Goal: Information Seeking & Learning: Learn about a topic

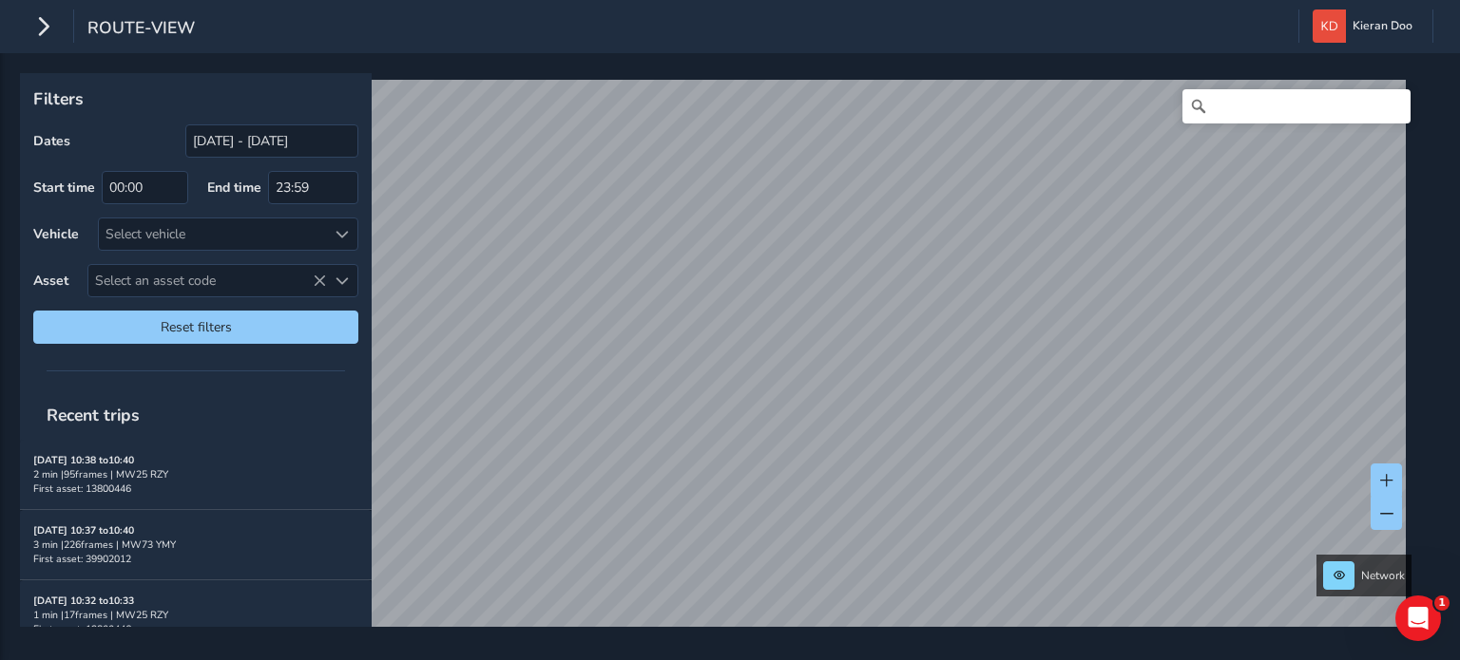
click at [1455, 287] on div "Filters Dates [DATE] - [DATE] Start time 00:00 End time 23:59 Vehicle Select ve…" at bounding box center [730, 356] width 1460 height 607
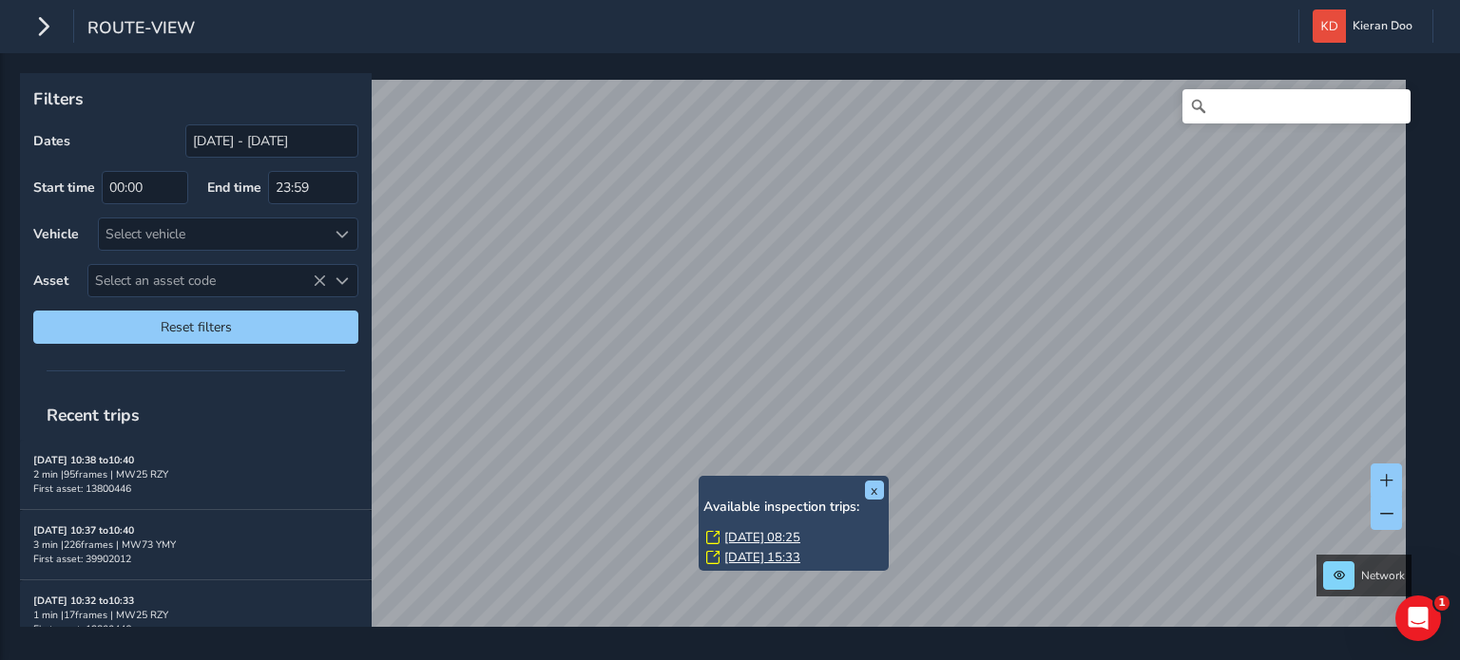
click at [747, 541] on link "[DATE] 08:25" at bounding box center [762, 537] width 76 height 17
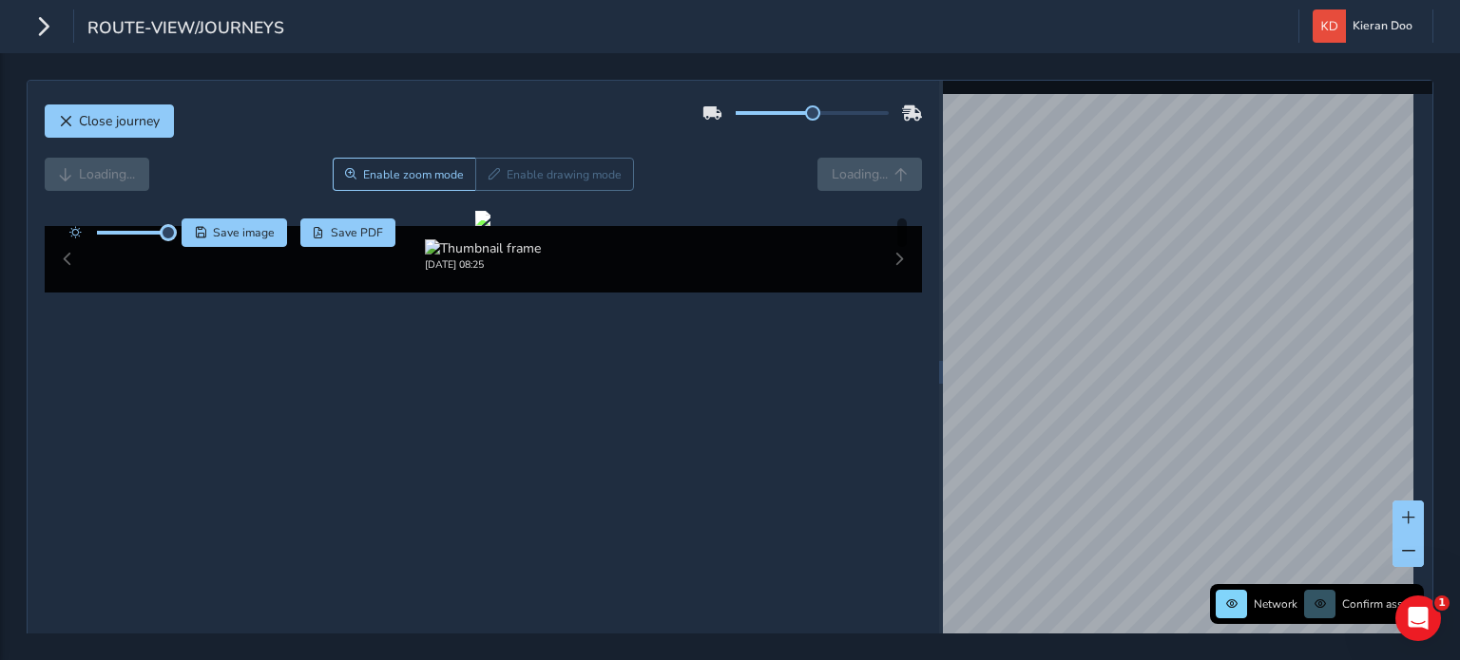
drag, startPoint x: 133, startPoint y: 233, endPoint x: 180, endPoint y: 239, distance: 46.9
click at [180, 239] on div "Save image Save PDF" at bounding box center [228, 233] width 336 height 29
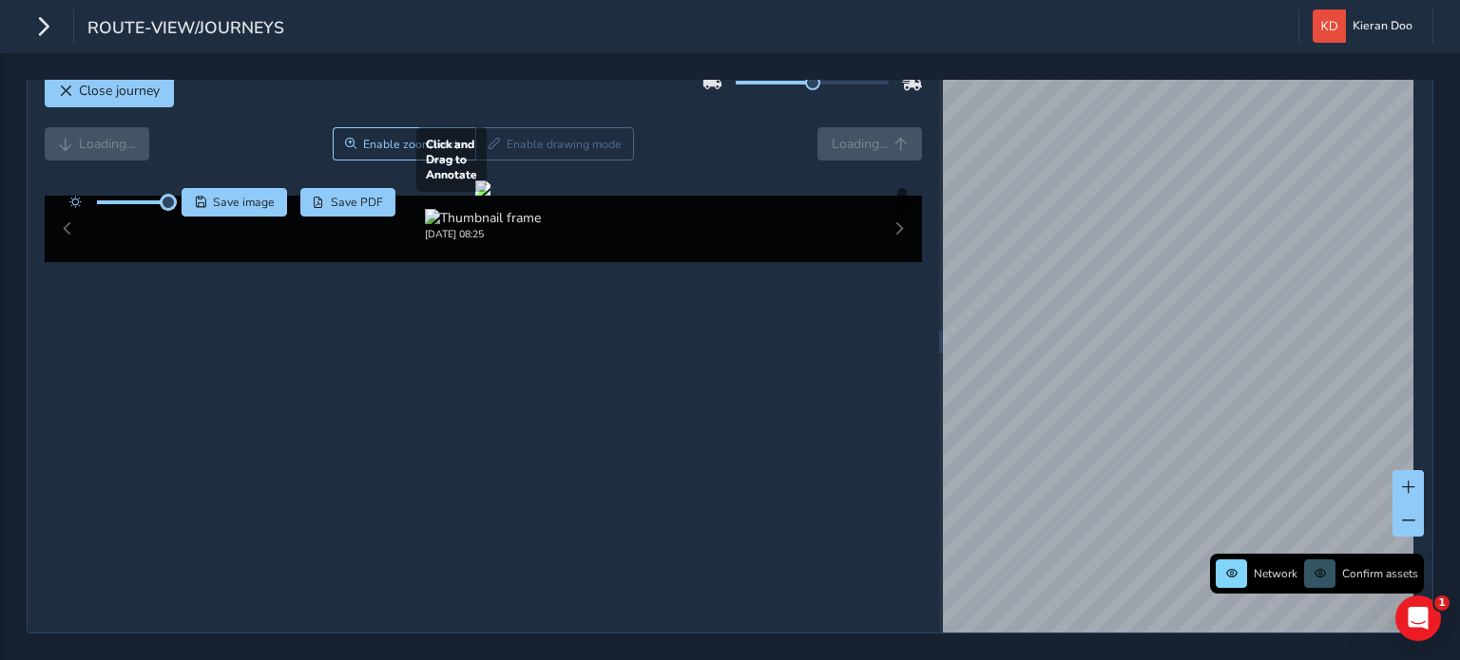
scroll to position [95, 0]
click at [490, 196] on div at bounding box center [482, 188] width 15 height 15
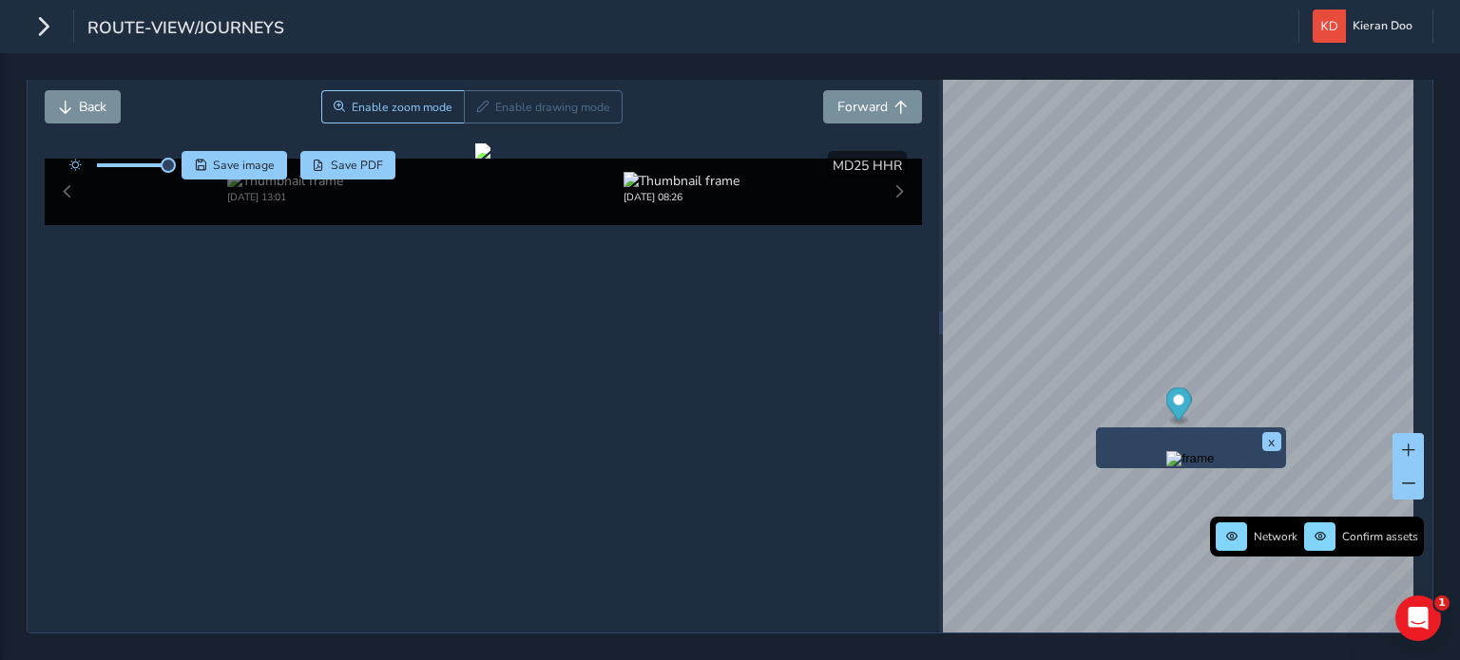
click at [1166, 451] on img "Preview frame" at bounding box center [1190, 458] width 48 height 15
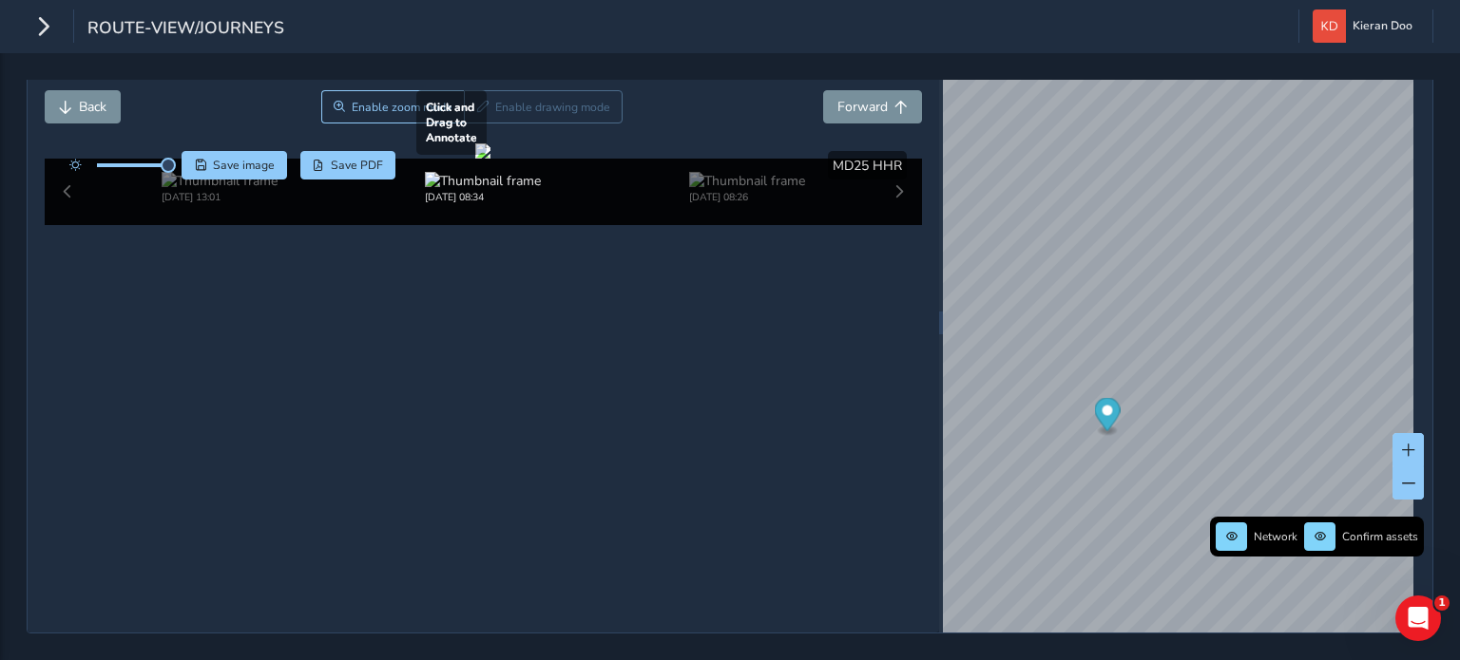
click at [490, 159] on div at bounding box center [482, 150] width 15 height 15
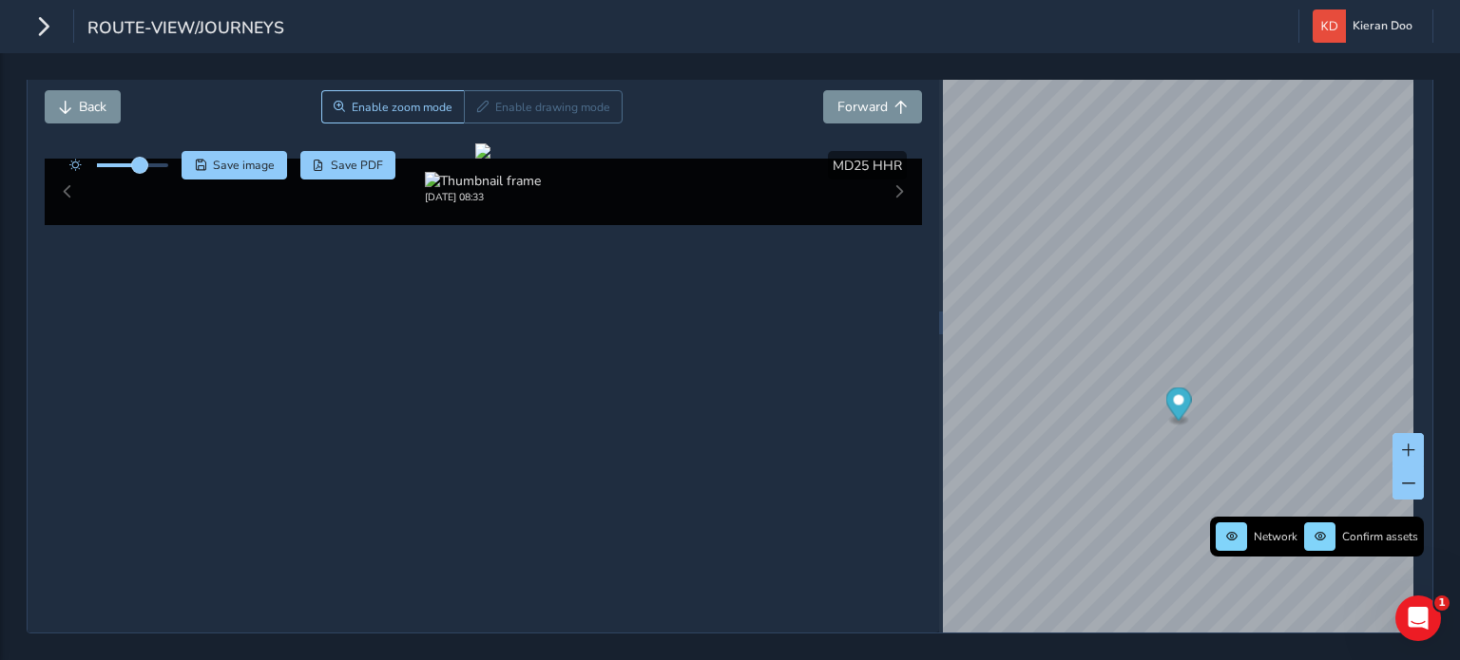
drag, startPoint x: 169, startPoint y: 137, endPoint x: 138, endPoint y: 137, distance: 31.4
click at [138, 158] on span at bounding box center [139, 165] width 15 height 15
click at [490, 159] on div at bounding box center [482, 150] width 15 height 15
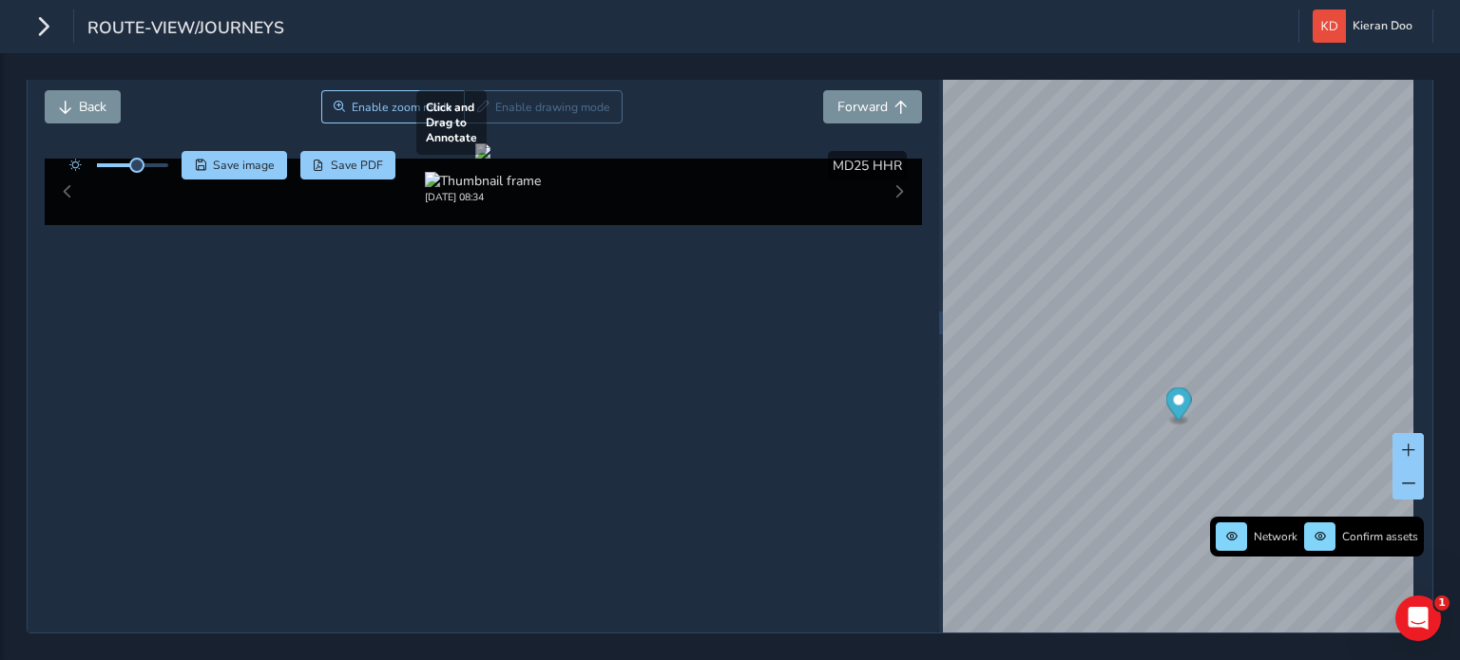
click at [490, 159] on div at bounding box center [482, 150] width 15 height 15
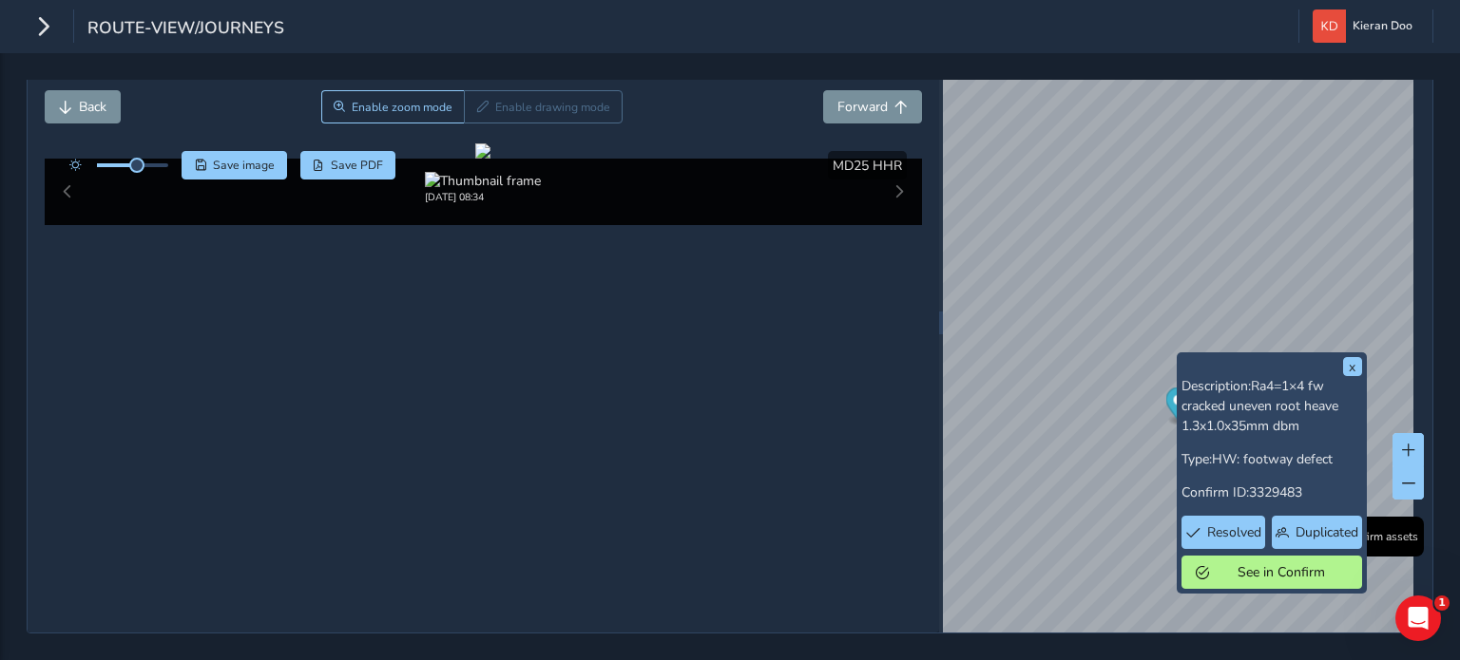
scroll to position [182, 0]
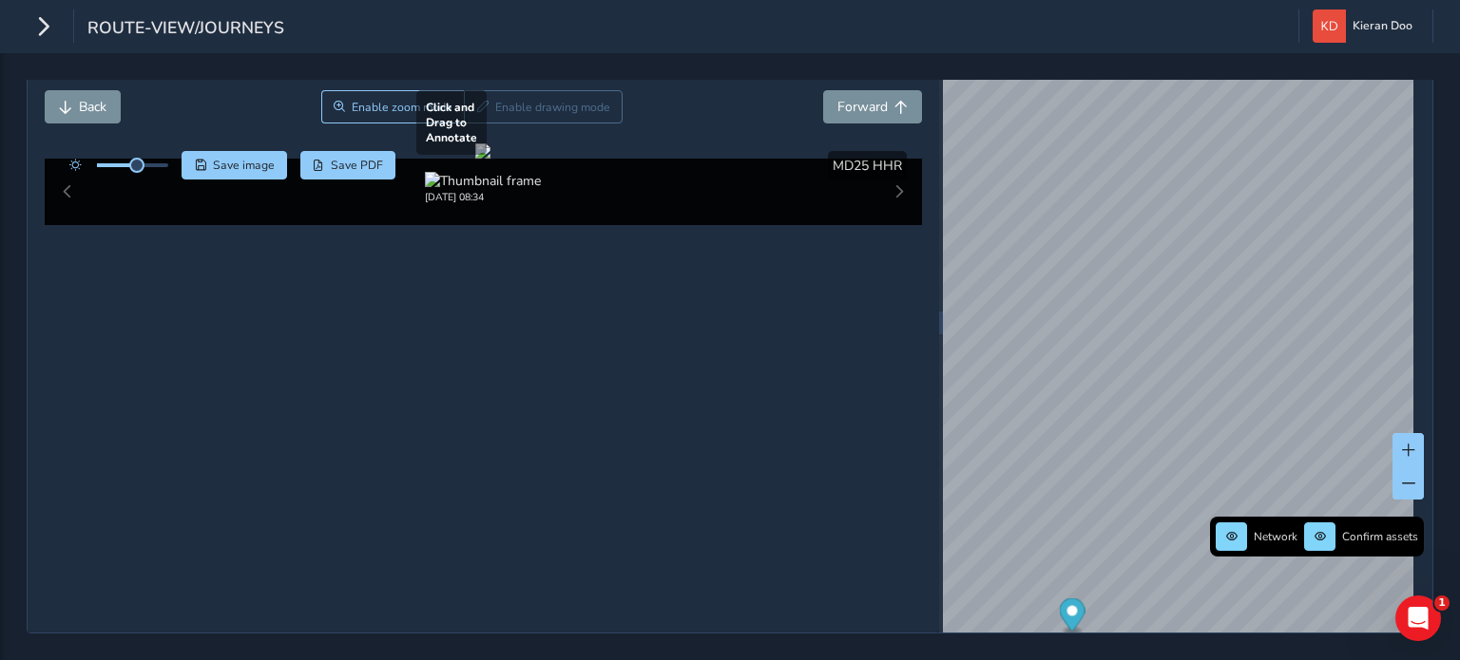
click at [490, 159] on div at bounding box center [482, 150] width 15 height 15
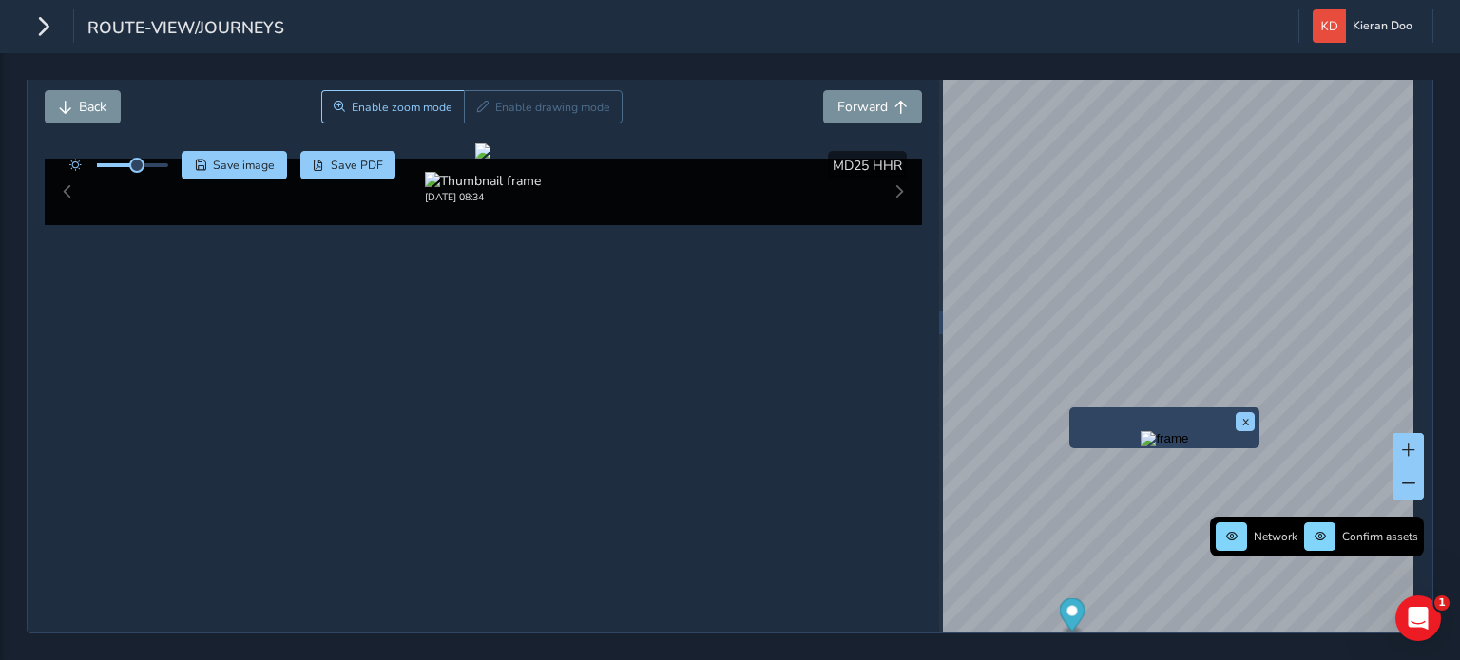
click at [1140, 431] on img "Preview frame" at bounding box center [1164, 438] width 48 height 15
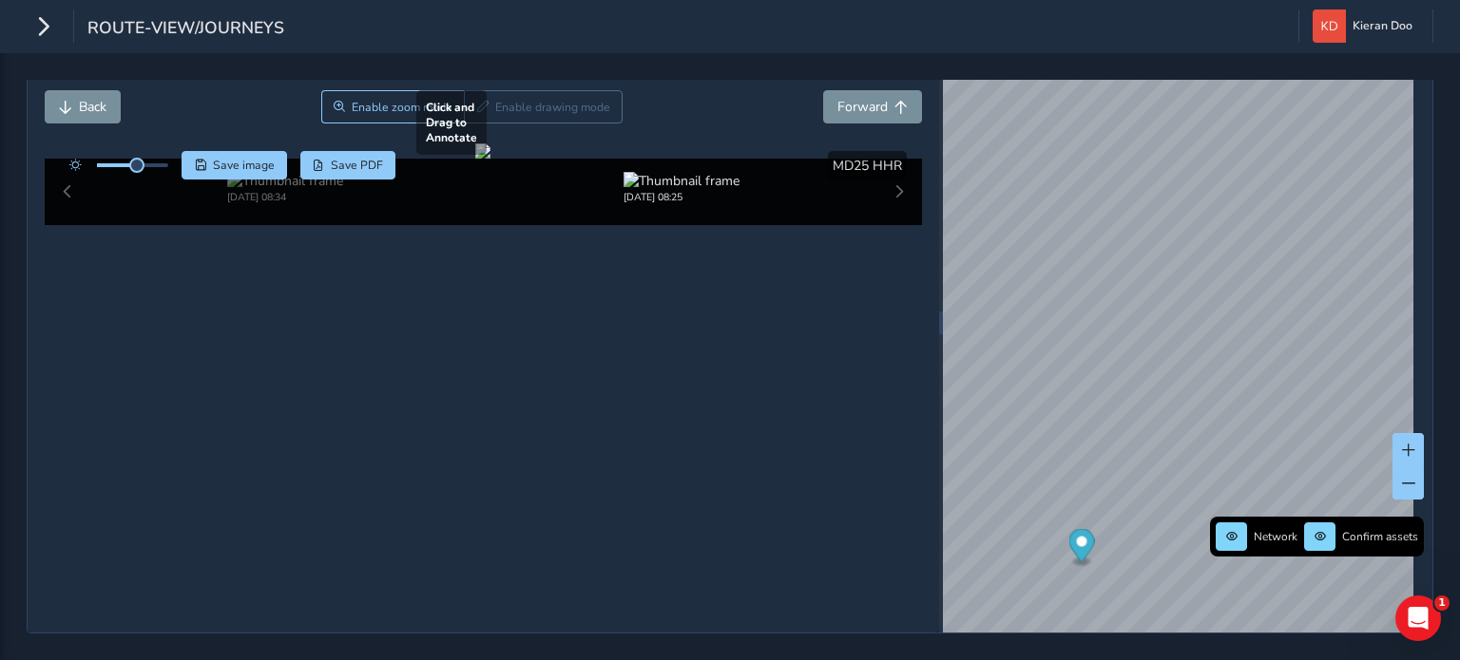
click at [490, 159] on div at bounding box center [482, 150] width 15 height 15
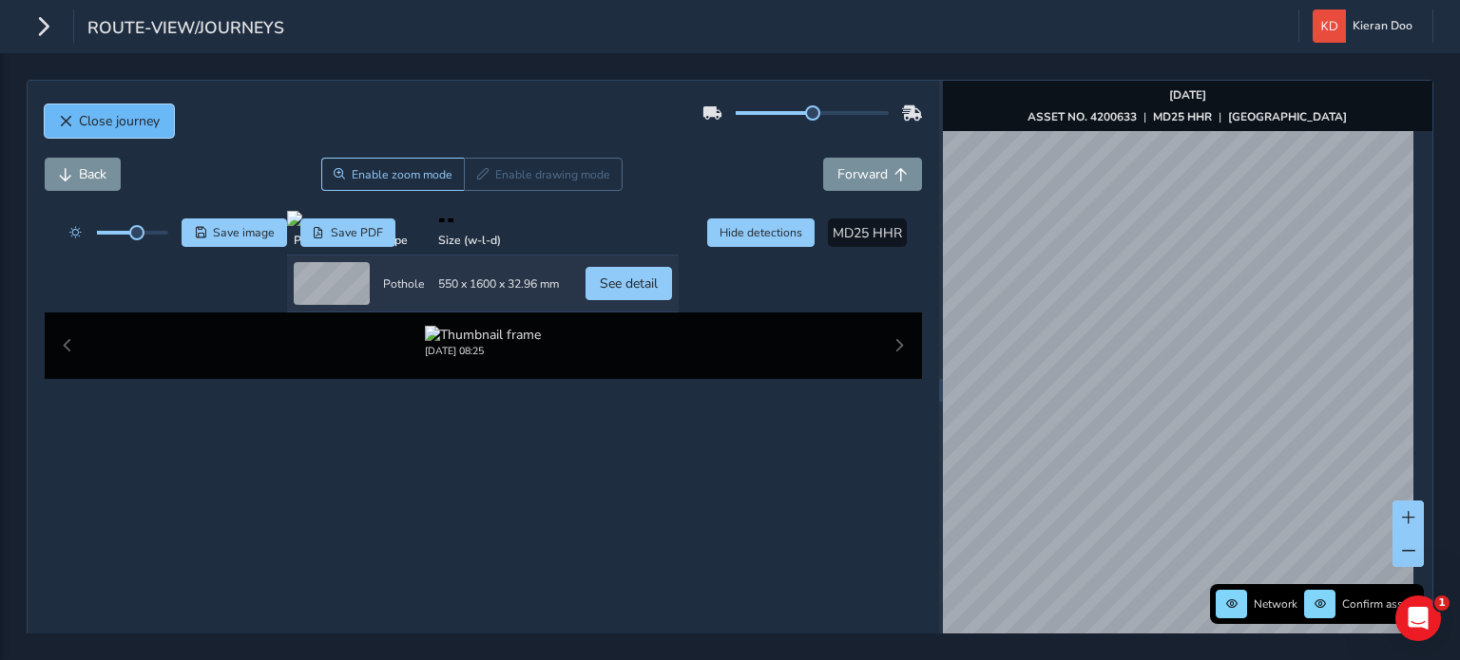
click at [79, 122] on span "Close journey" at bounding box center [119, 121] width 81 height 18
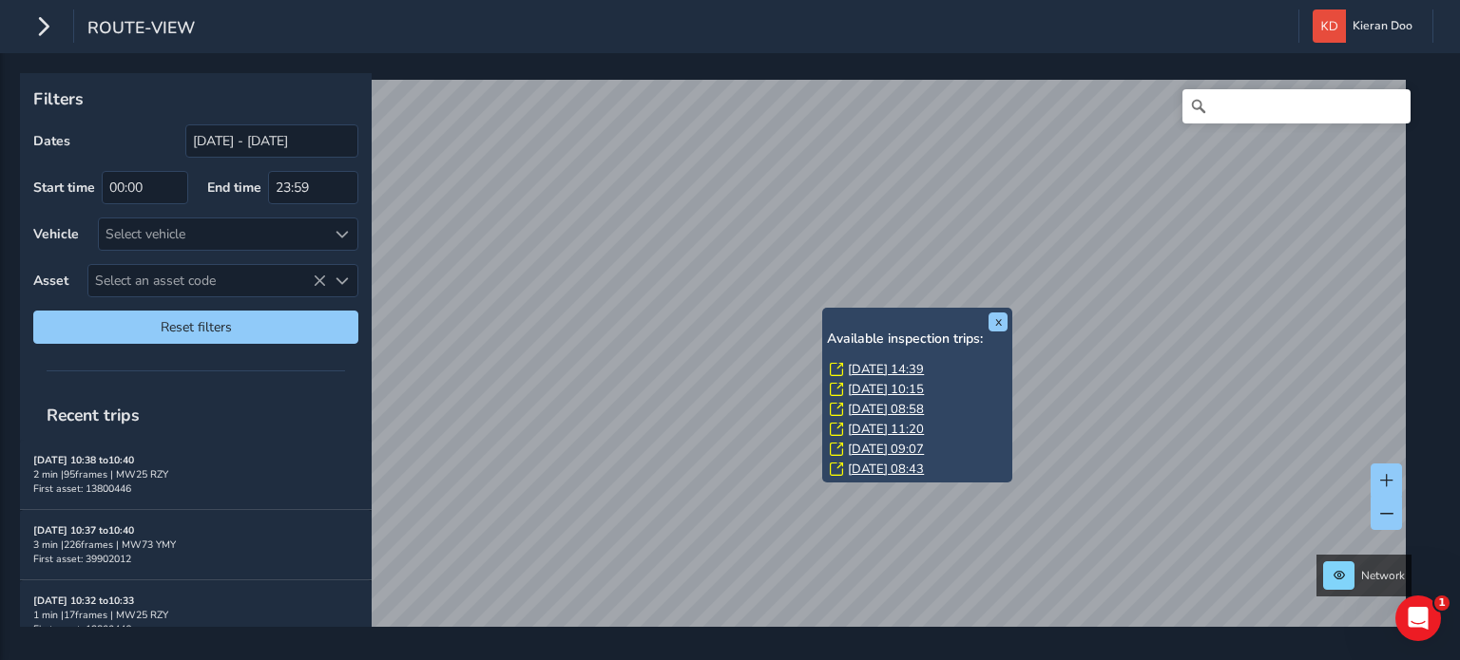
click at [871, 363] on link "[DATE] 14:39" at bounding box center [886, 369] width 76 height 17
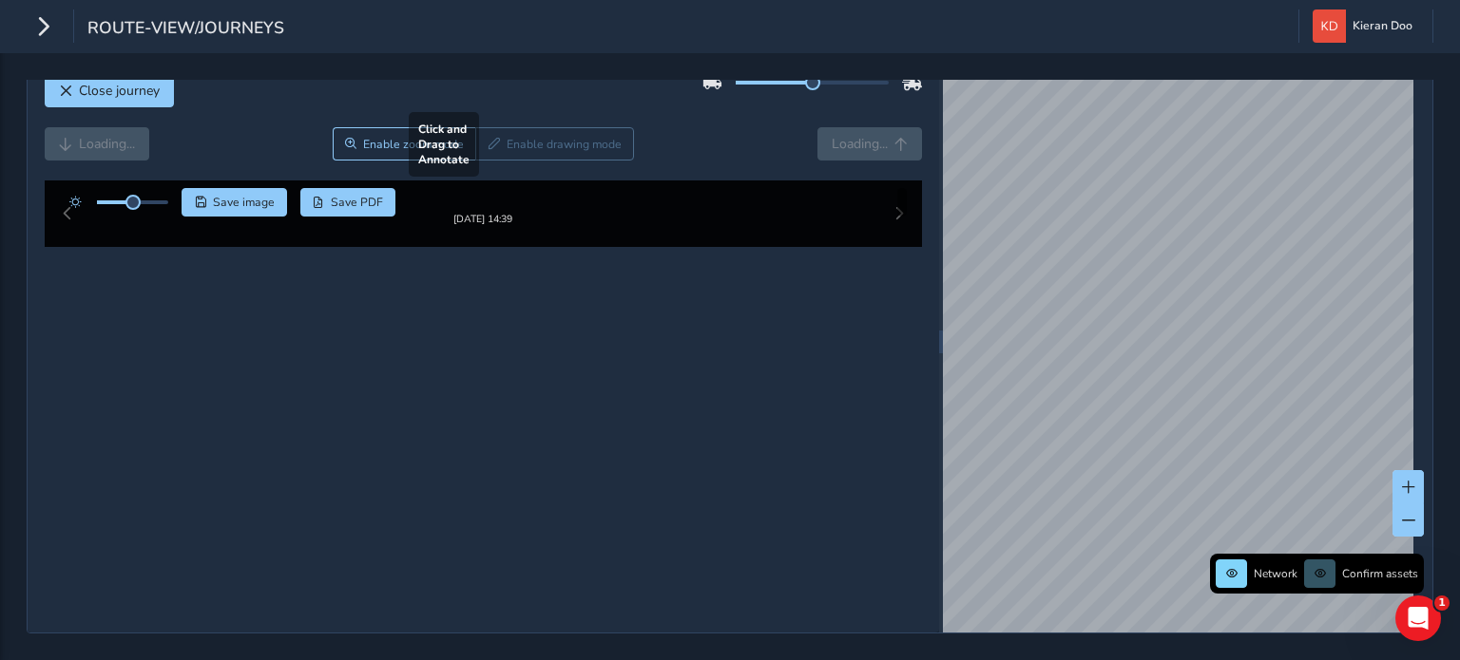
scroll to position [95, 0]
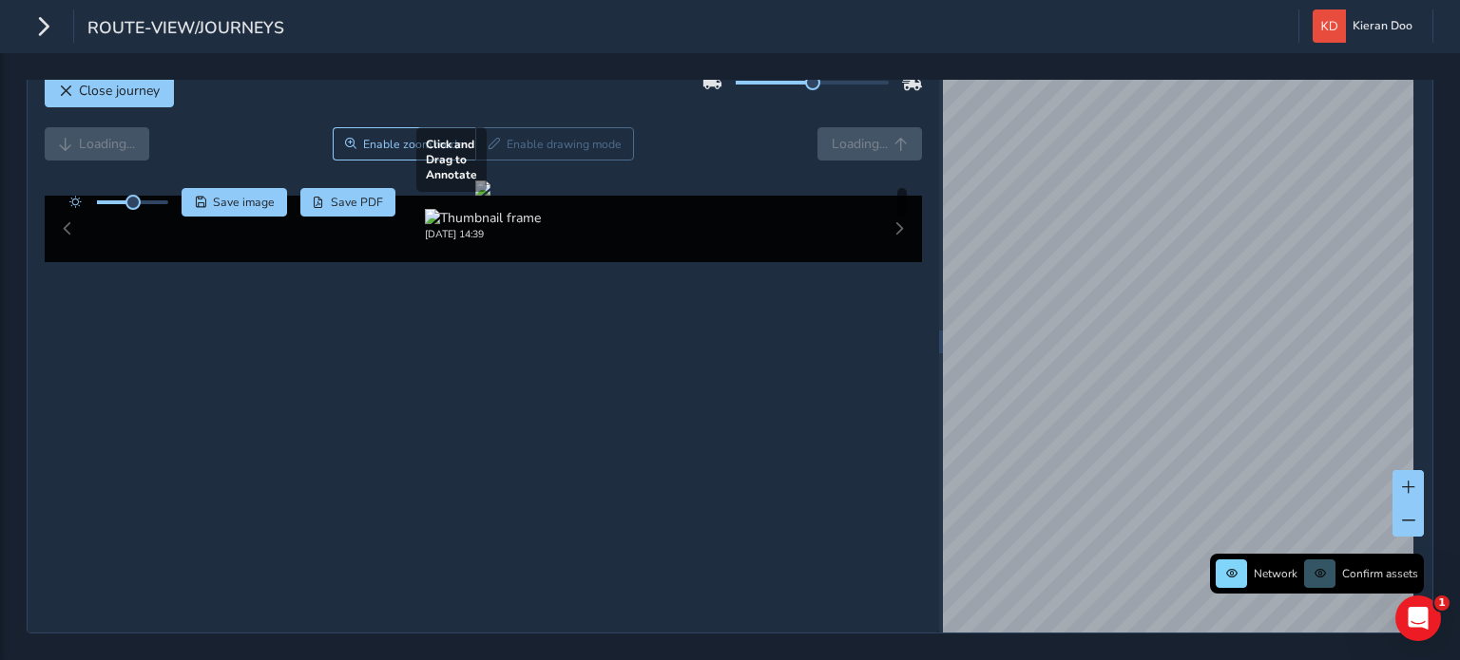
click at [490, 196] on div at bounding box center [482, 188] width 15 height 15
drag, startPoint x: 137, startPoint y: 131, endPoint x: 162, endPoint y: 140, distance: 27.0
click at [162, 195] on span at bounding box center [156, 202] width 15 height 15
click at [490, 196] on div at bounding box center [482, 188] width 15 height 15
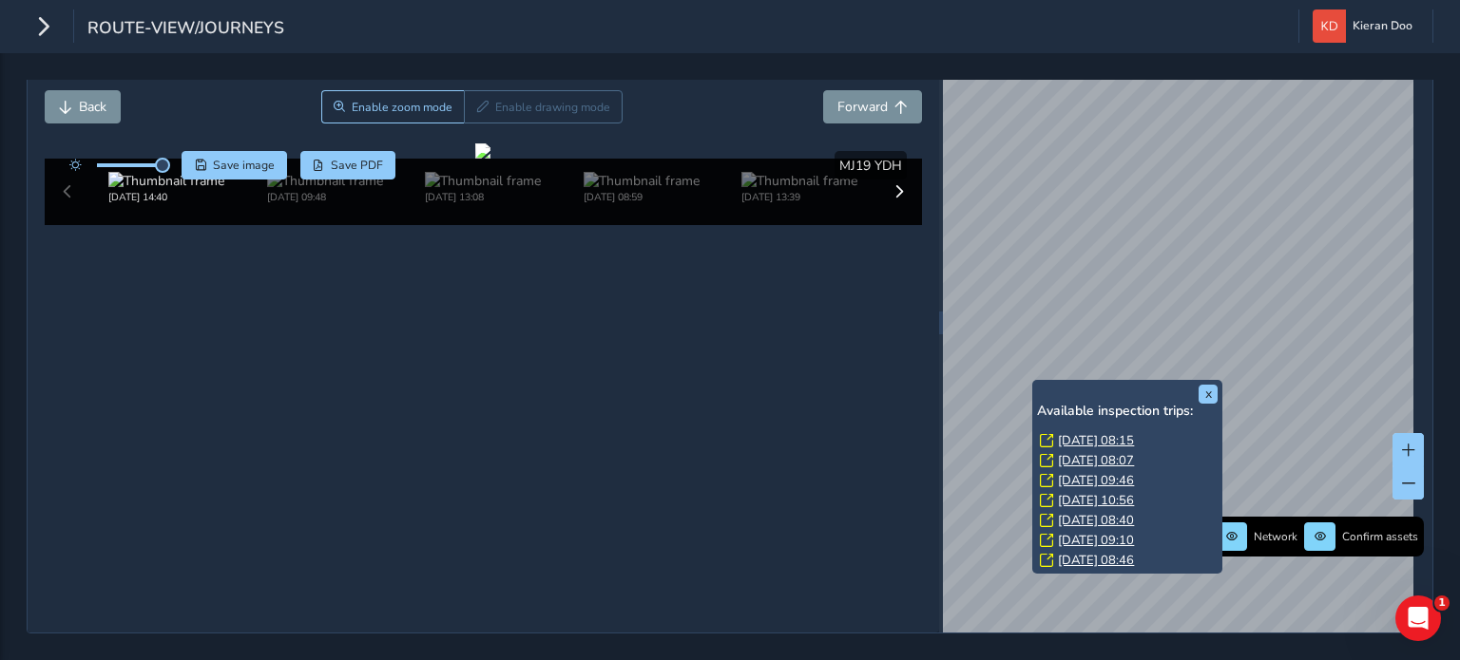
click at [1079, 404] on div "Available inspection trips: [DATE] 08:15 [DATE] 08:07 [DATE] 09:46 [DATE] 10:56…" at bounding box center [1127, 488] width 181 height 169
click at [1079, 432] on link "[DATE] 08:15" at bounding box center [1096, 440] width 76 height 17
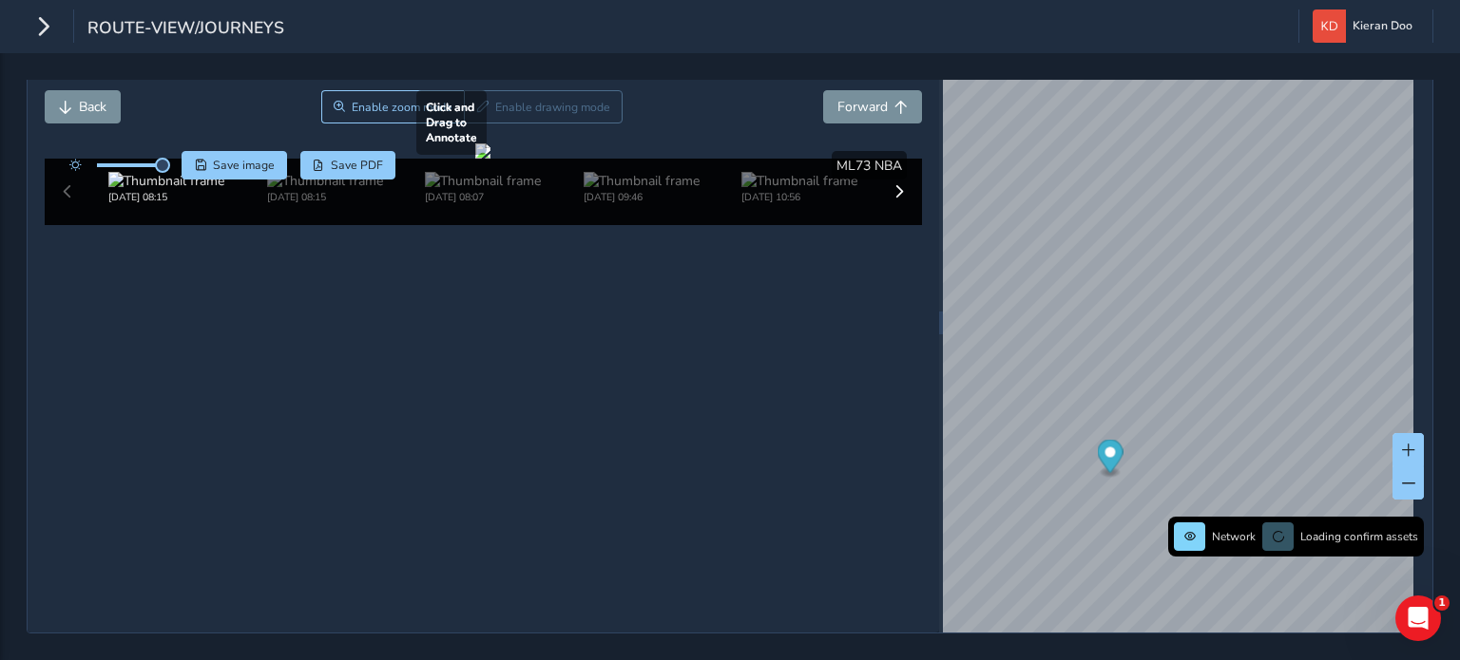
click at [490, 159] on div at bounding box center [482, 150] width 15 height 15
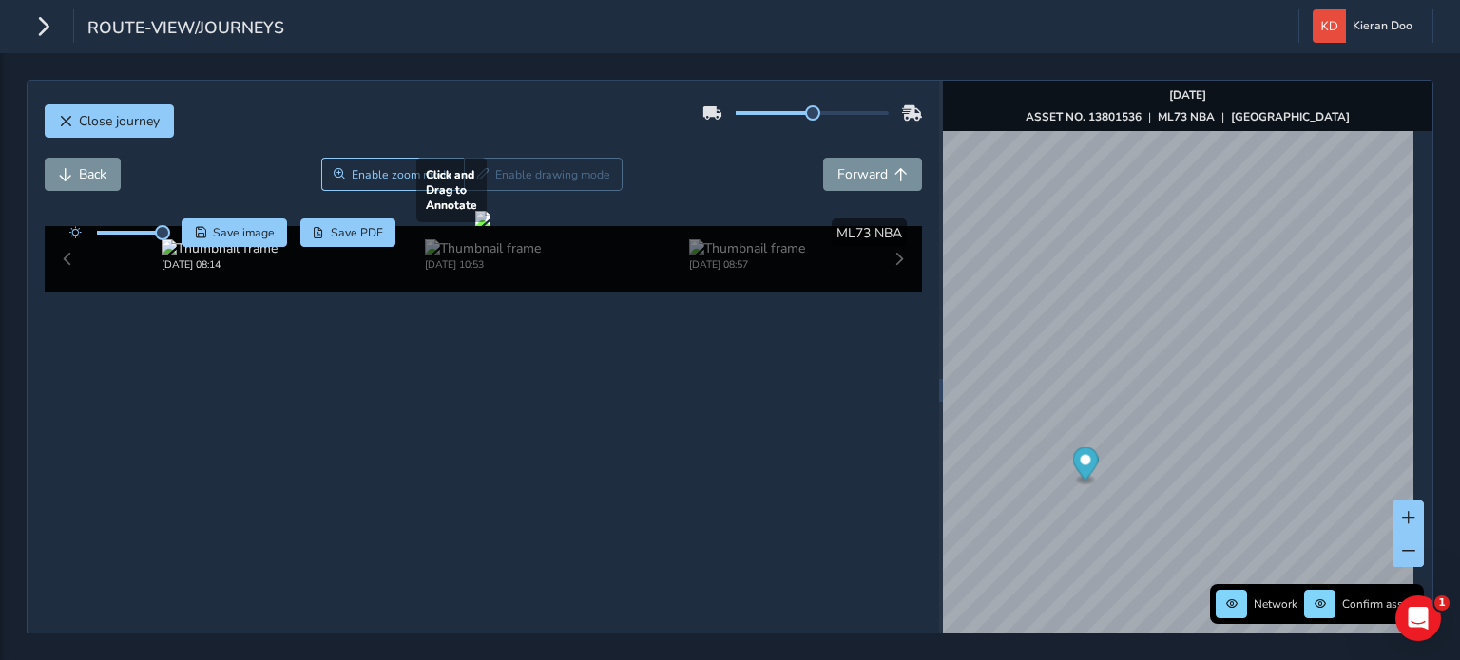
scroll to position [182, 0]
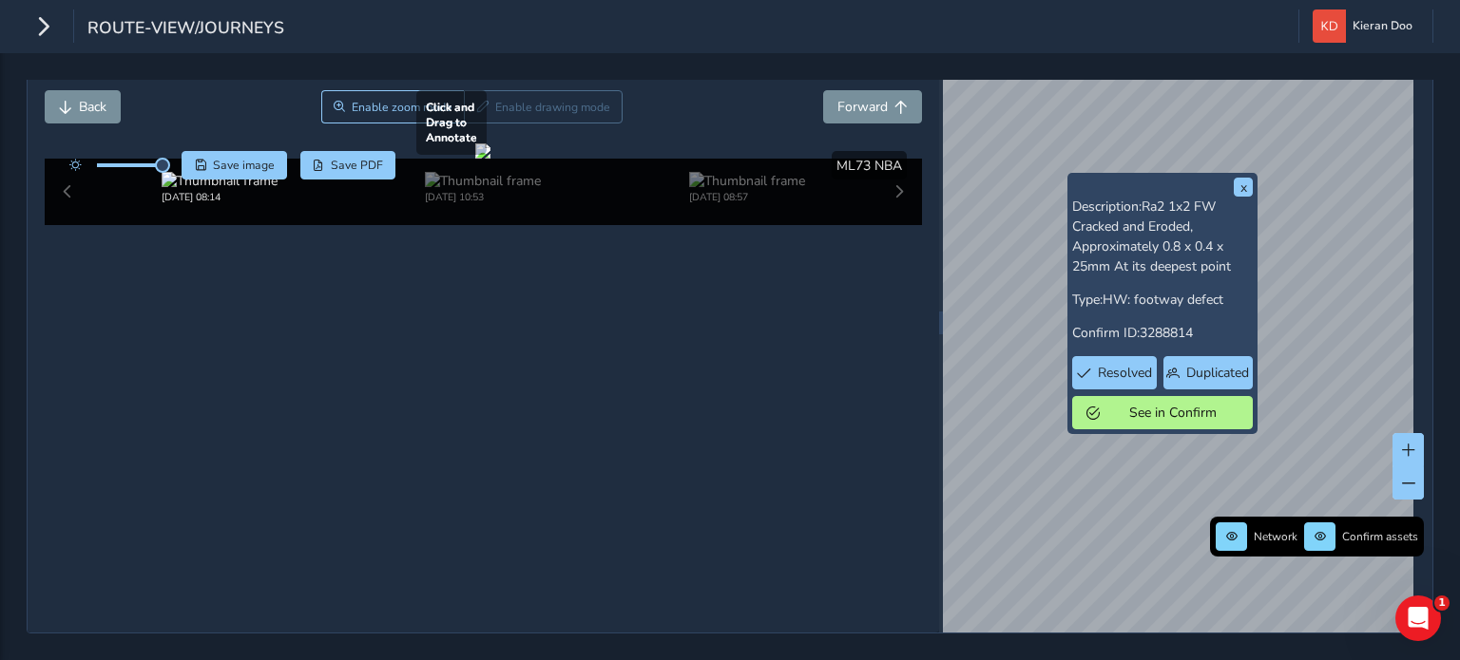
click at [490, 159] on div at bounding box center [482, 150] width 15 height 15
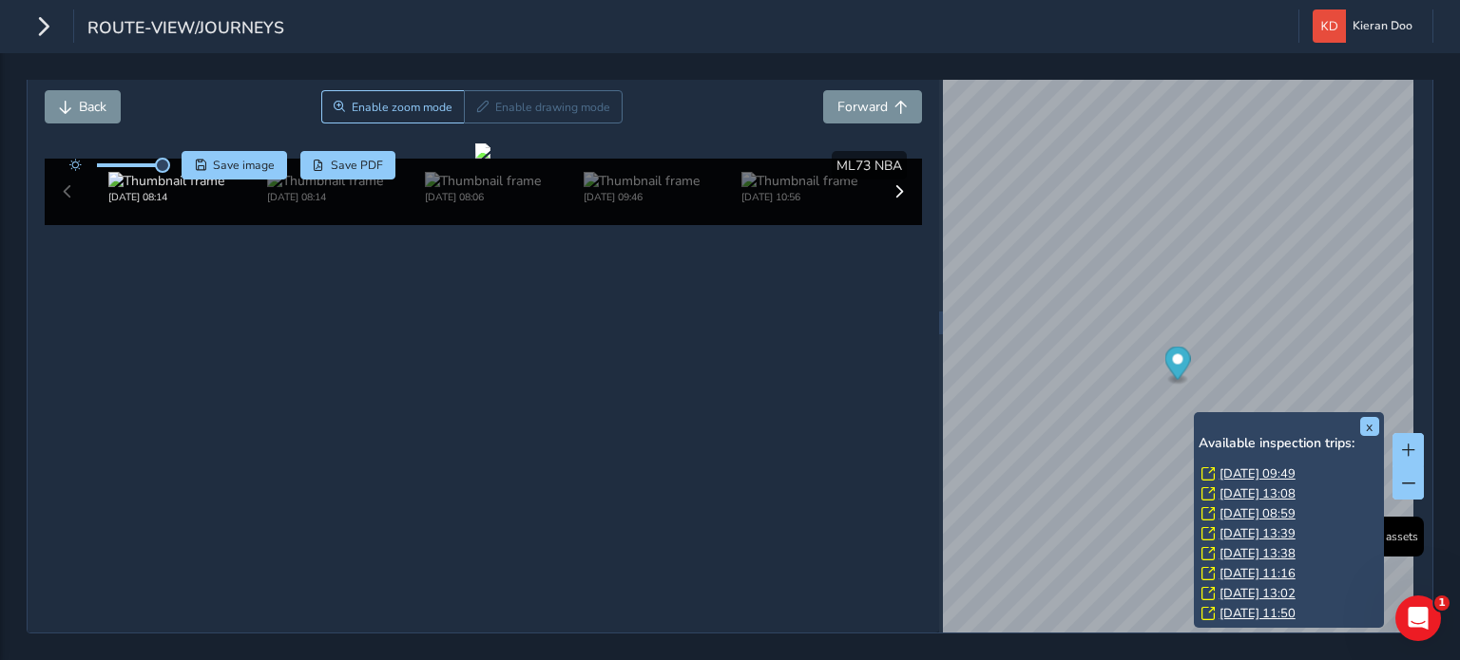
click at [1245, 466] on link "[DATE] 09:49" at bounding box center [1257, 474] width 76 height 17
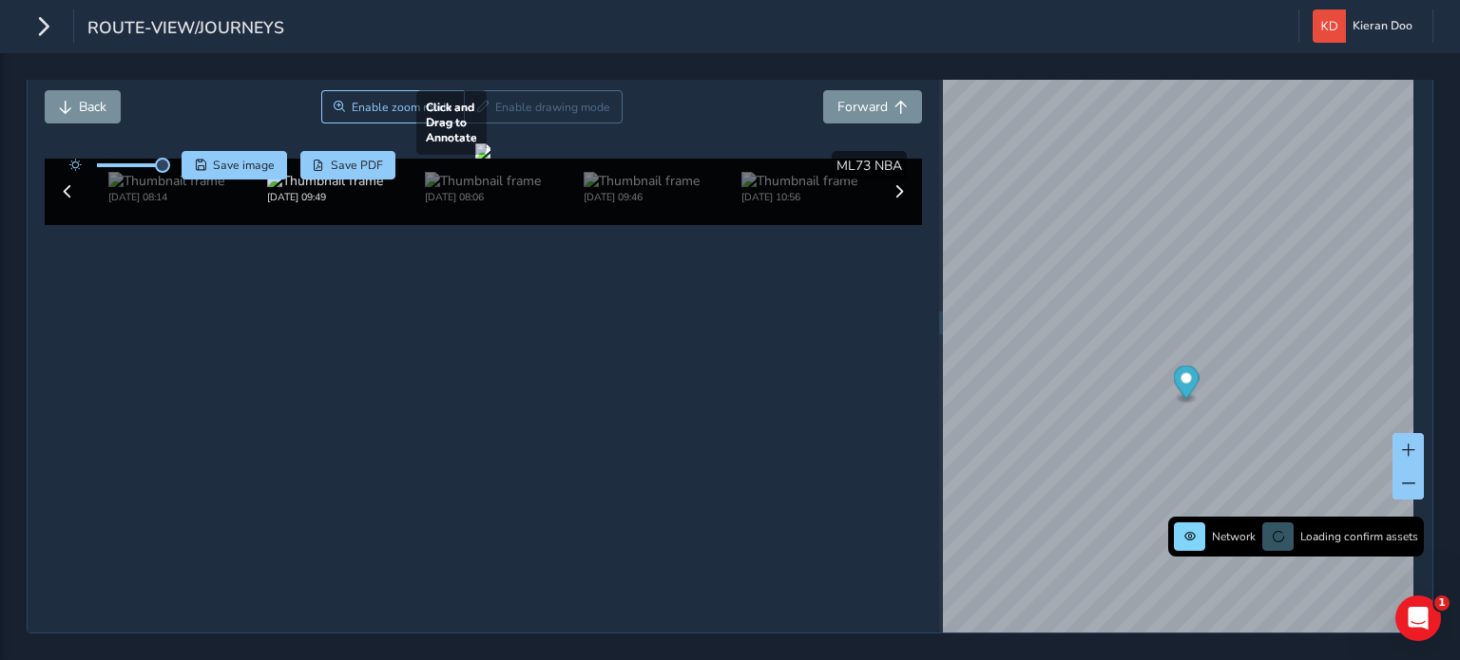
scroll to position [87, 0]
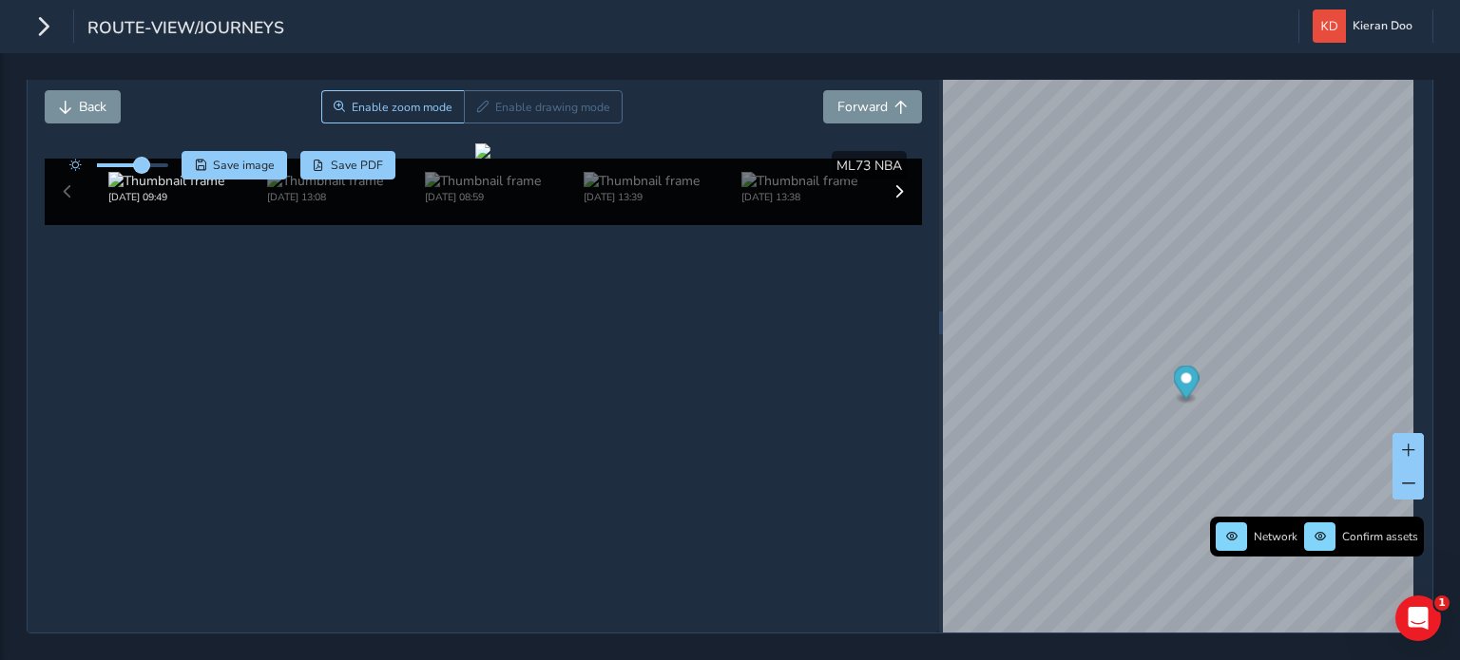
drag, startPoint x: 163, startPoint y: 147, endPoint x: 143, endPoint y: 148, distance: 20.9
click at [143, 158] on span at bounding box center [141, 165] width 15 height 15
click at [490, 159] on div at bounding box center [482, 150] width 15 height 15
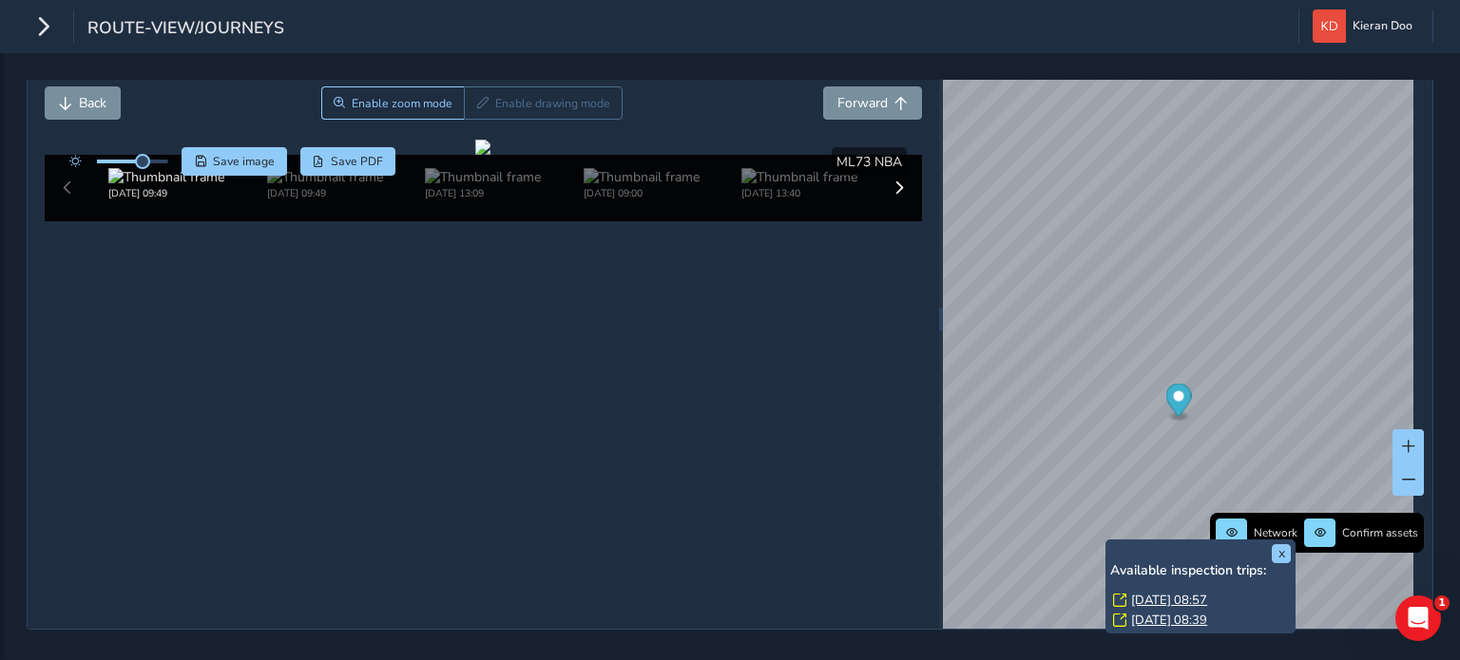
click at [1175, 592] on link "[DATE] 08:57" at bounding box center [1169, 600] width 76 height 17
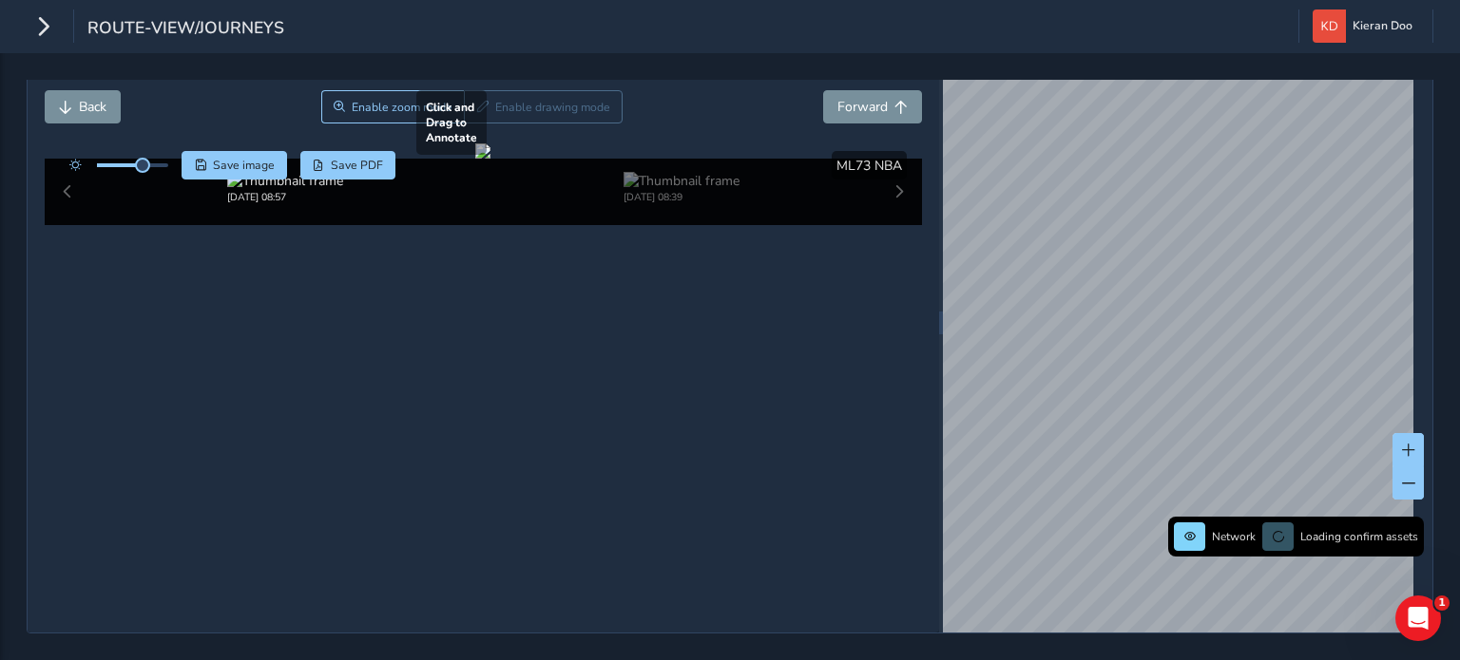
click at [490, 159] on div at bounding box center [482, 150] width 15 height 15
